Goal: Task Accomplishment & Management: Use online tool/utility

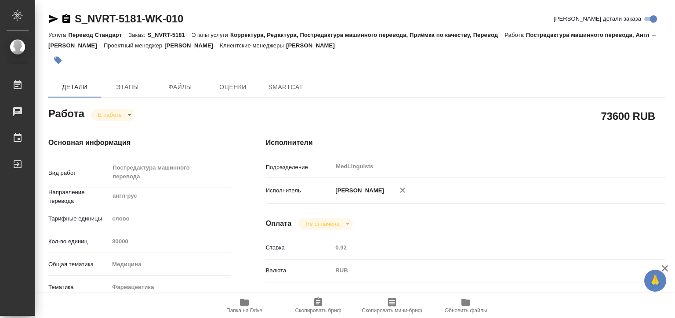
type textarea "x"
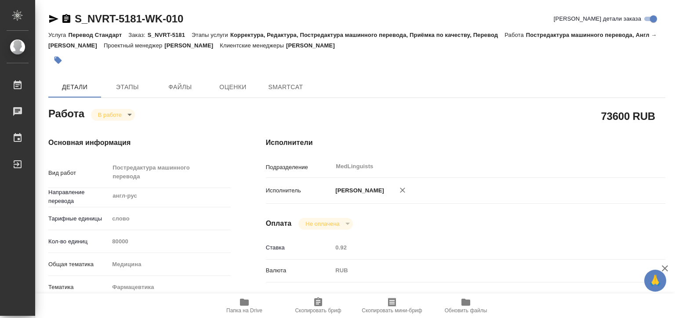
type textarea "x"
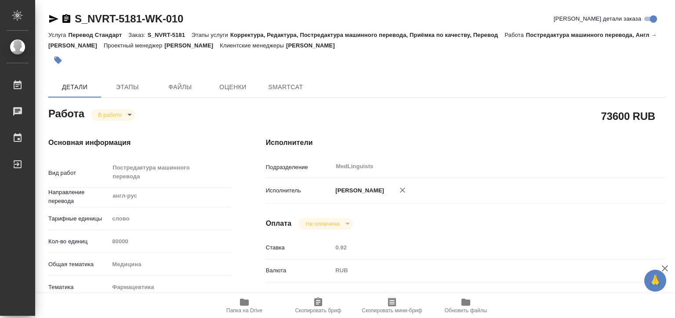
type textarea "x"
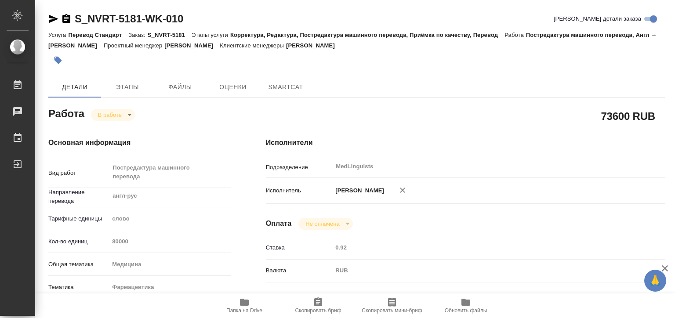
type textarea "x"
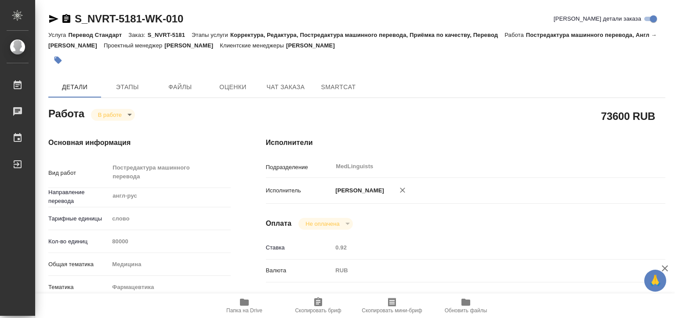
type textarea "x"
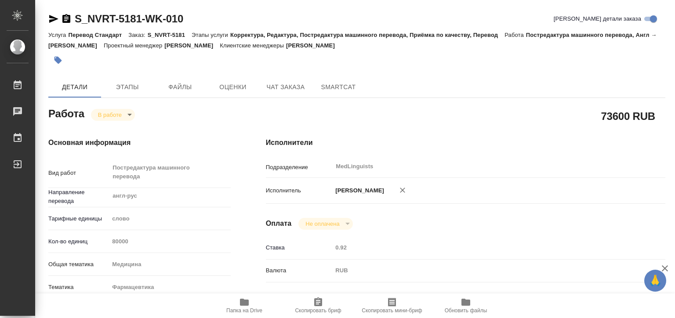
scroll to position [176, 0]
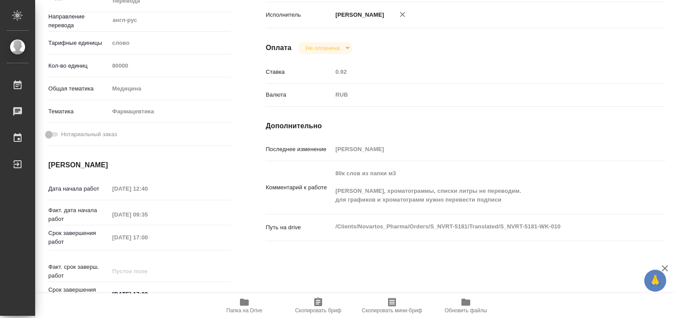
type textarea "x"
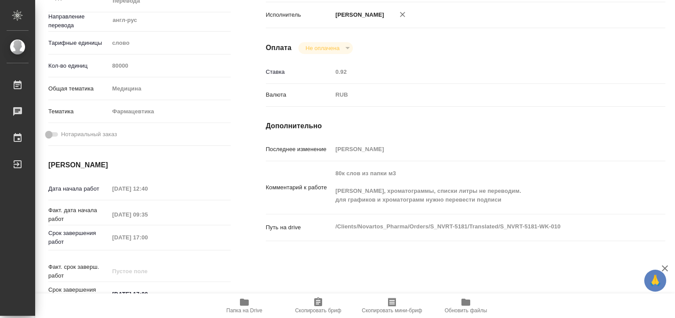
type textarea "x"
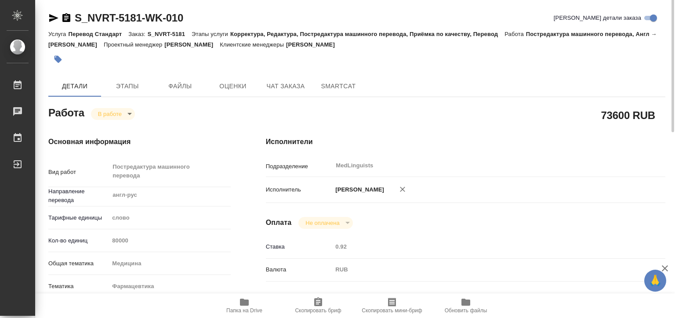
scroll to position [0, 0]
